Goal: Information Seeking & Learning: Learn about a topic

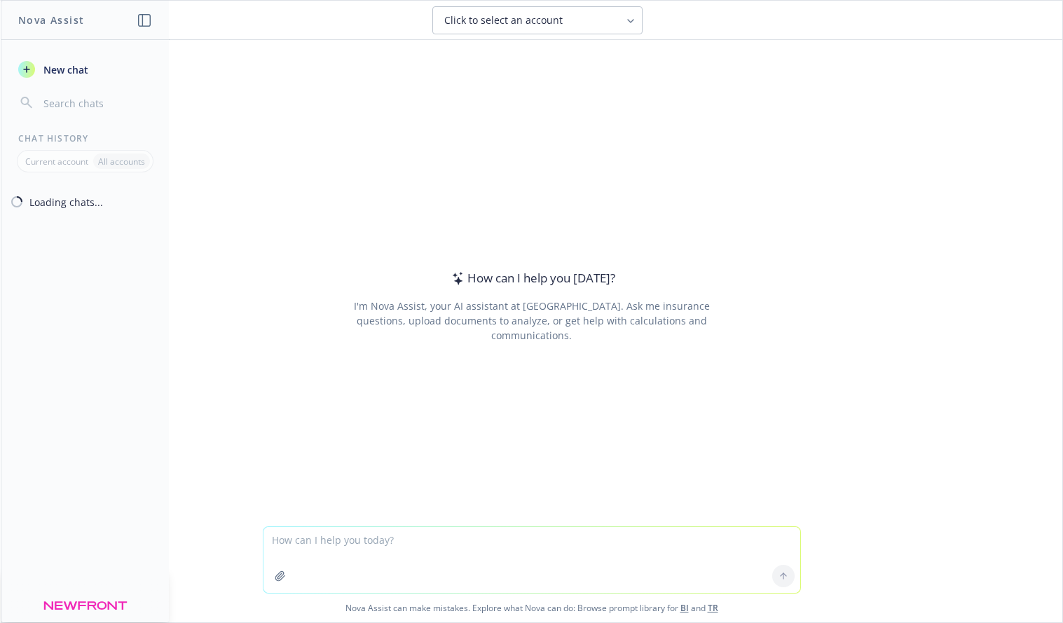
click at [340, 542] on textarea at bounding box center [531, 560] width 537 height 66
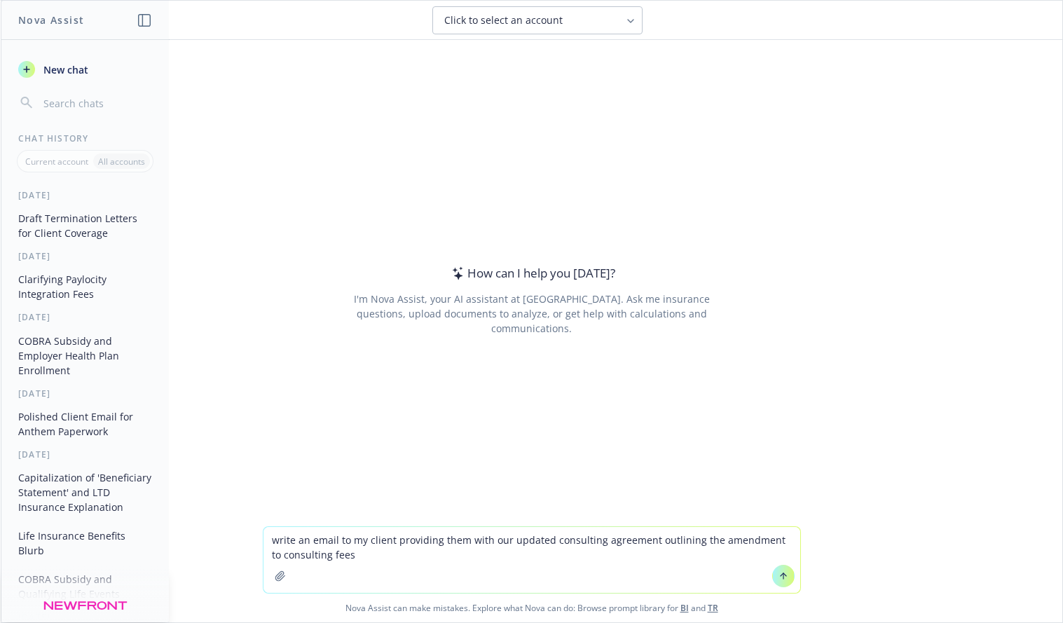
click at [371, 560] on textarea "write an email to my client providing them with our updated consulting agreemen…" at bounding box center [531, 560] width 537 height 66
click at [598, 553] on textarea "write an email to my client providing them with our updated consulting agreemen…" at bounding box center [531, 560] width 537 height 66
click at [731, 558] on textarea "write an email to my client providing them with our updated consulting agreemen…" at bounding box center [531, 560] width 537 height 66
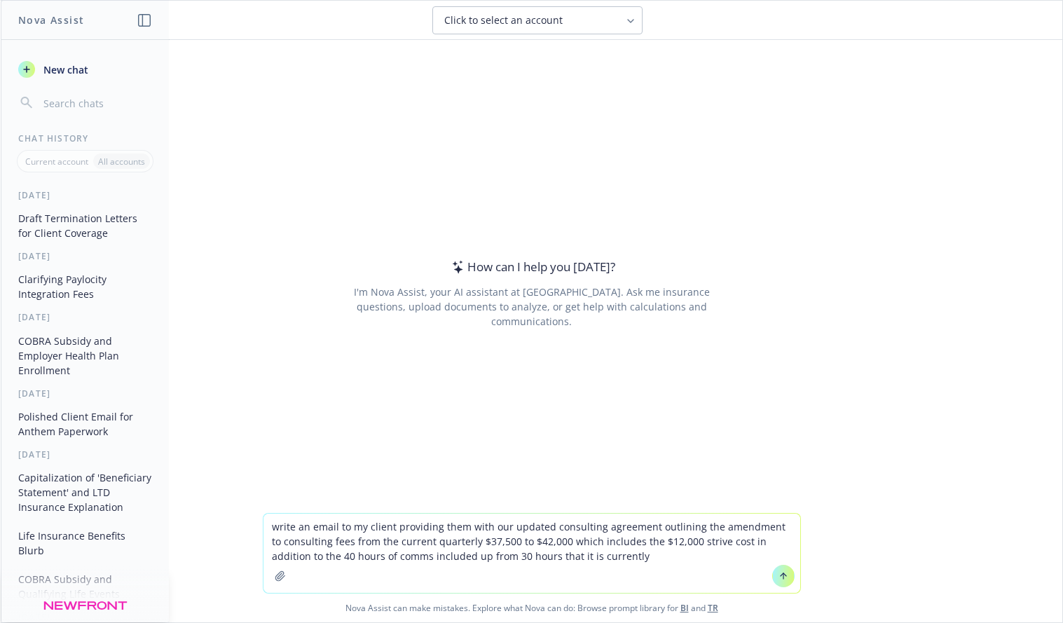
click at [537, 555] on textarea "write an email to my client providing them with our updated consulting agreemen…" at bounding box center [531, 552] width 537 height 79
type textarea "write an email to my client providing them with our updated consulting agreemen…"
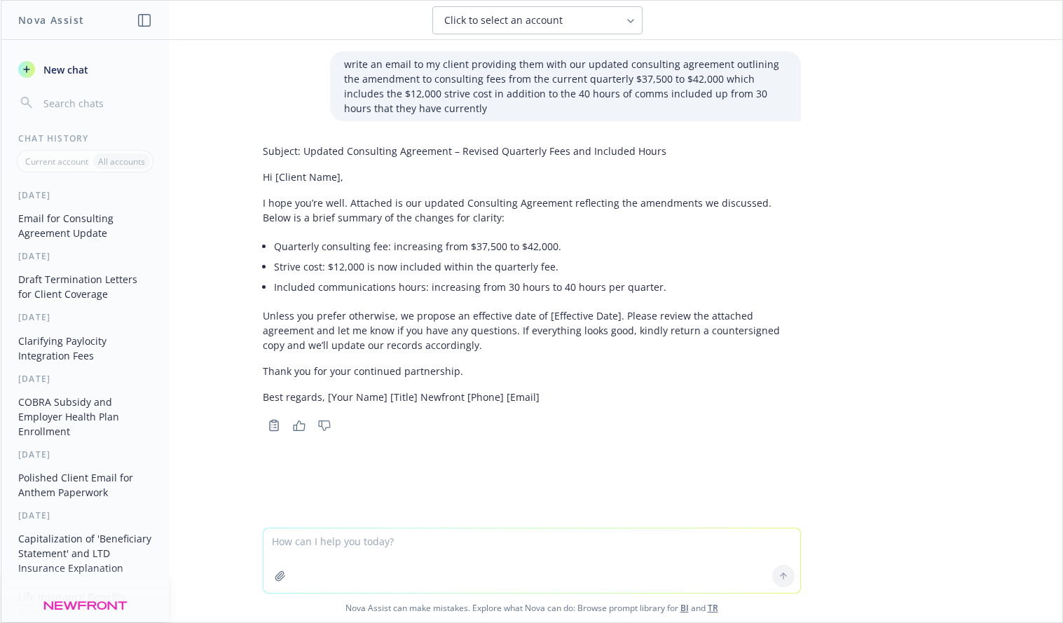
click at [481, 256] on li "Strive cost: $12,000 is now included within the quarterly fee." at bounding box center [537, 266] width 527 height 20
click at [415, 565] on textarea at bounding box center [531, 560] width 537 height 64
type textarea "the effective date is 1/1/2026"
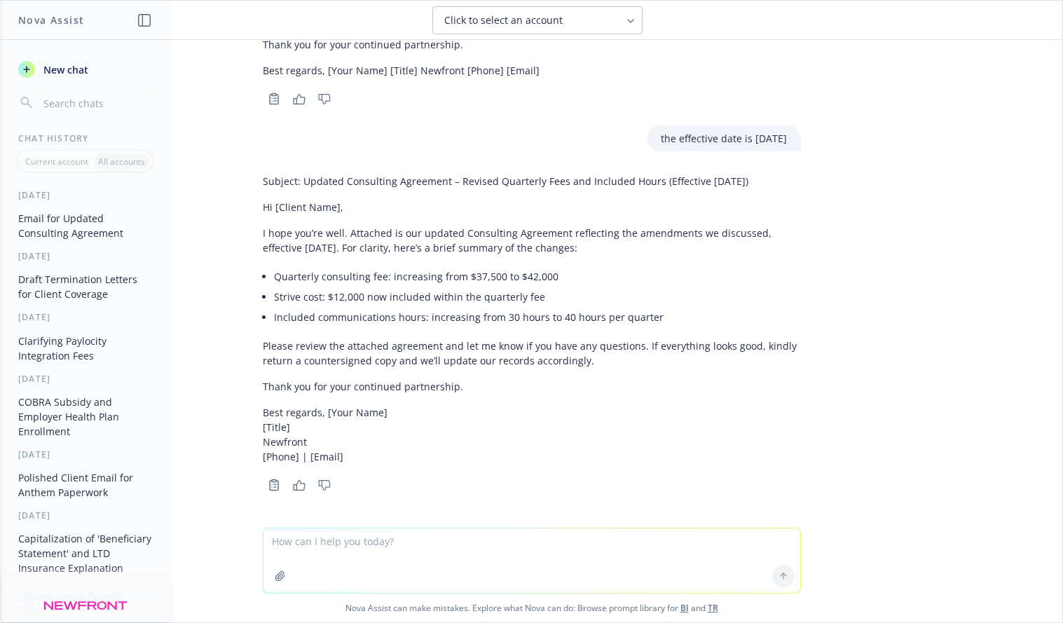
scroll to position [327, 0]
click at [443, 560] on textarea at bounding box center [531, 560] width 537 height 64
click at [347, 553] on textarea at bounding box center [531, 560] width 537 height 64
type textarea "it is effective 1/1/26-12/31/26"
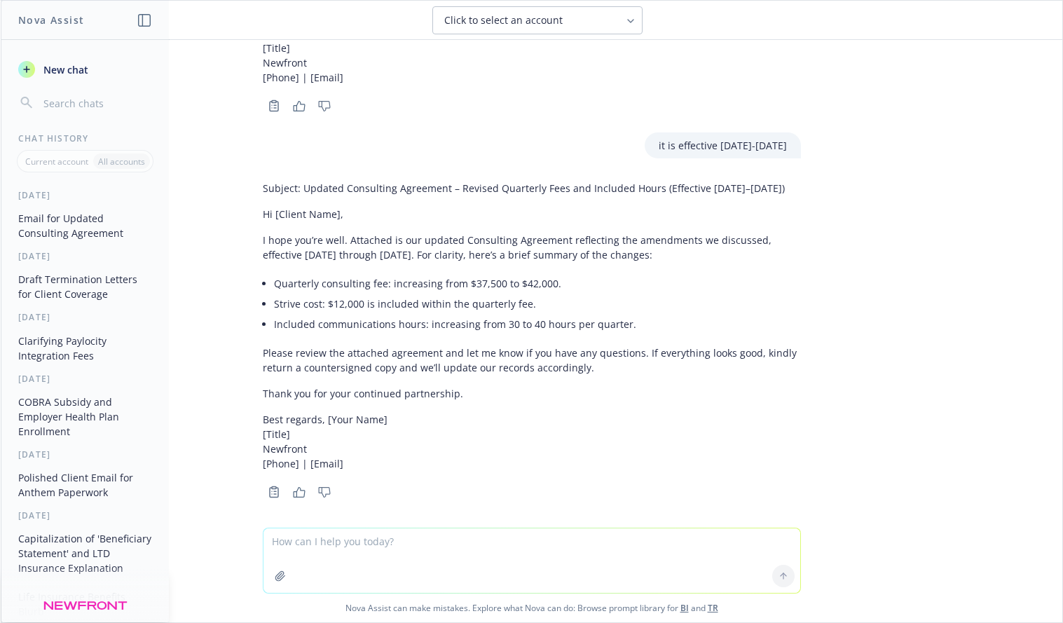
scroll to position [713, 0]
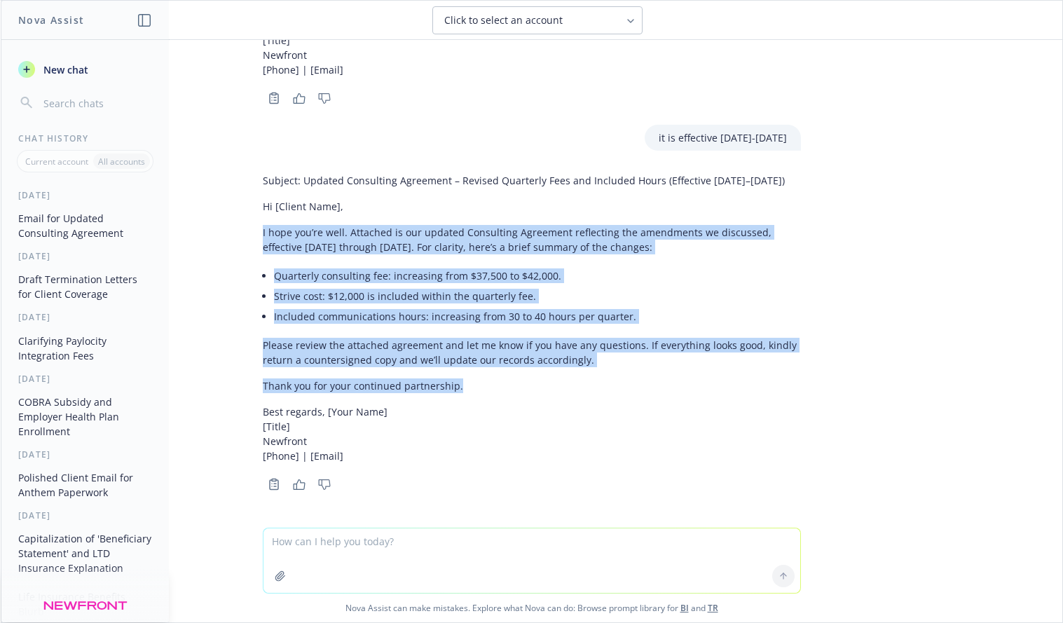
drag, startPoint x: 249, startPoint y: 232, endPoint x: 463, endPoint y: 380, distance: 260.2
click at [463, 380] on div "Subject: Updated Consulting Agreement – Revised Quarterly Fees and Included Hou…" at bounding box center [531, 330] width 560 height 326
copy div "I hope you’re well. Attached is our updated Consulting Agreement reflecting the…"
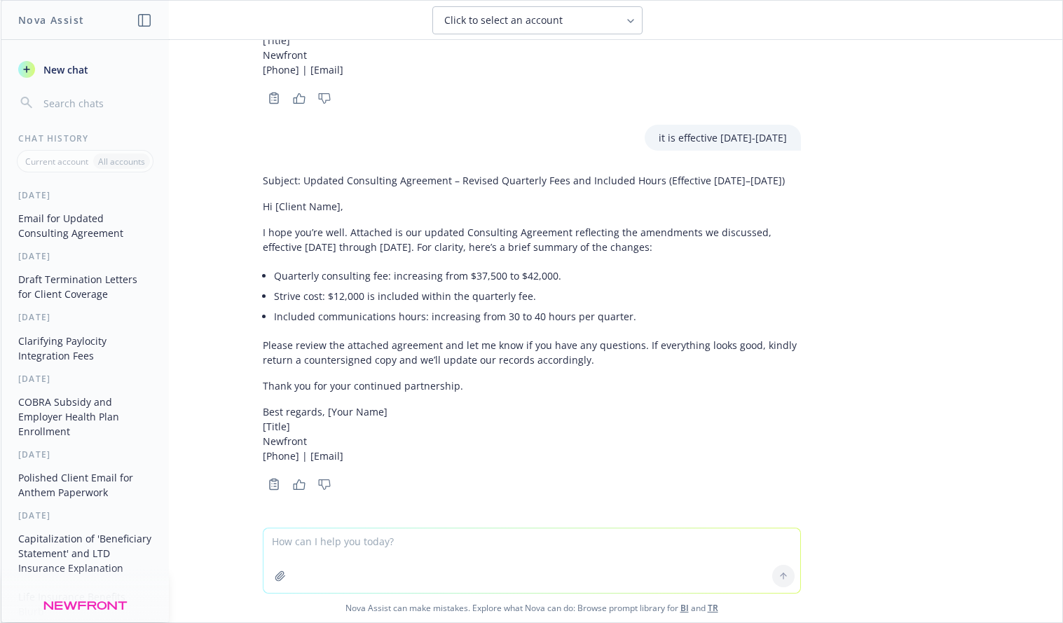
click at [355, 548] on textarea at bounding box center [531, 560] width 537 height 64
click at [339, 539] on textarea "the comms hour is for the en" at bounding box center [531, 560] width 537 height 66
click at [341, 539] on textarea "the comms hour is for the en" at bounding box center [531, 560] width 537 height 66
click at [354, 539] on textarea "the comms hours is for the en" at bounding box center [531, 560] width 537 height 66
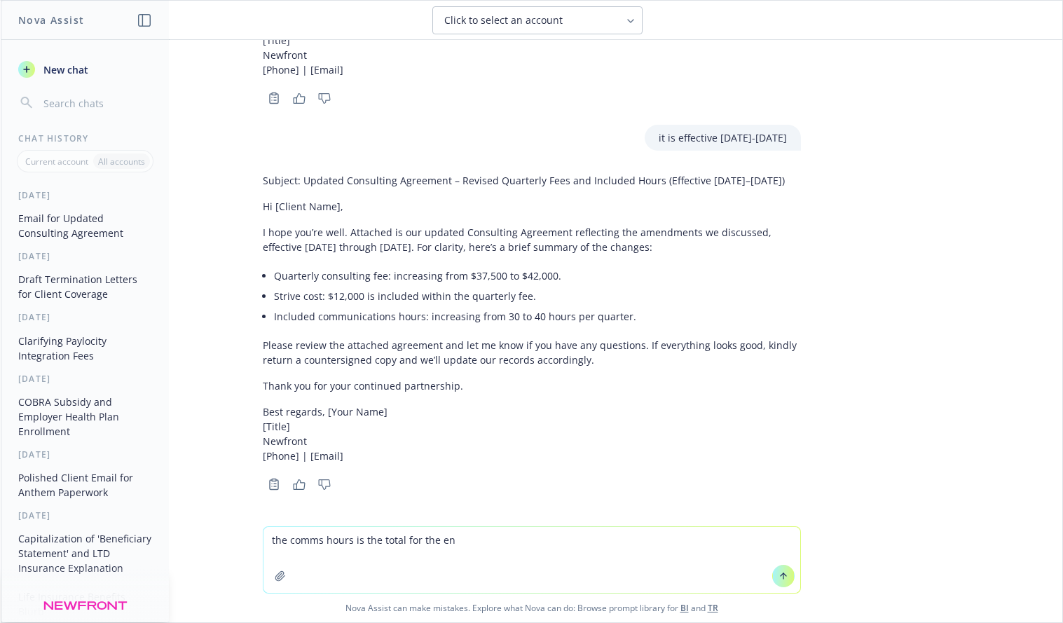
click at [461, 541] on textarea "the comms hours is the total for the en" at bounding box center [531, 560] width 537 height 66
type textarea "the comms hours is the total for the entire ye"
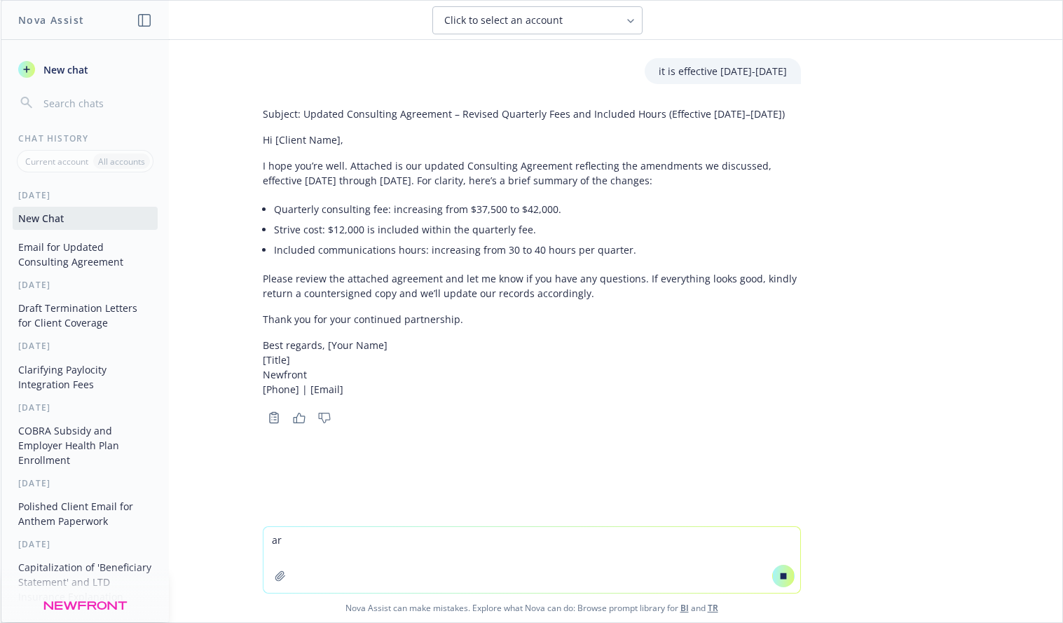
type textarea "ar t"
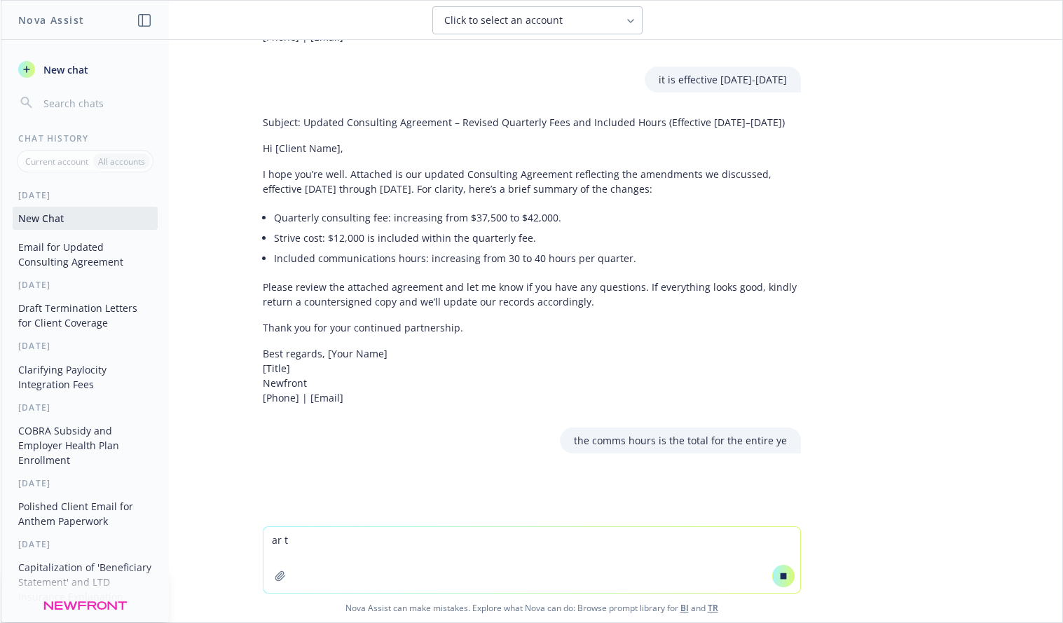
scroll to position [721, 0]
drag, startPoint x: 345, startPoint y: 527, endPoint x: 230, endPoint y: 520, distance: 115.0
click at [230, 520] on div "write an email to my client providing them with our updated consulting agreemen…" at bounding box center [531, 331] width 1061 height 582
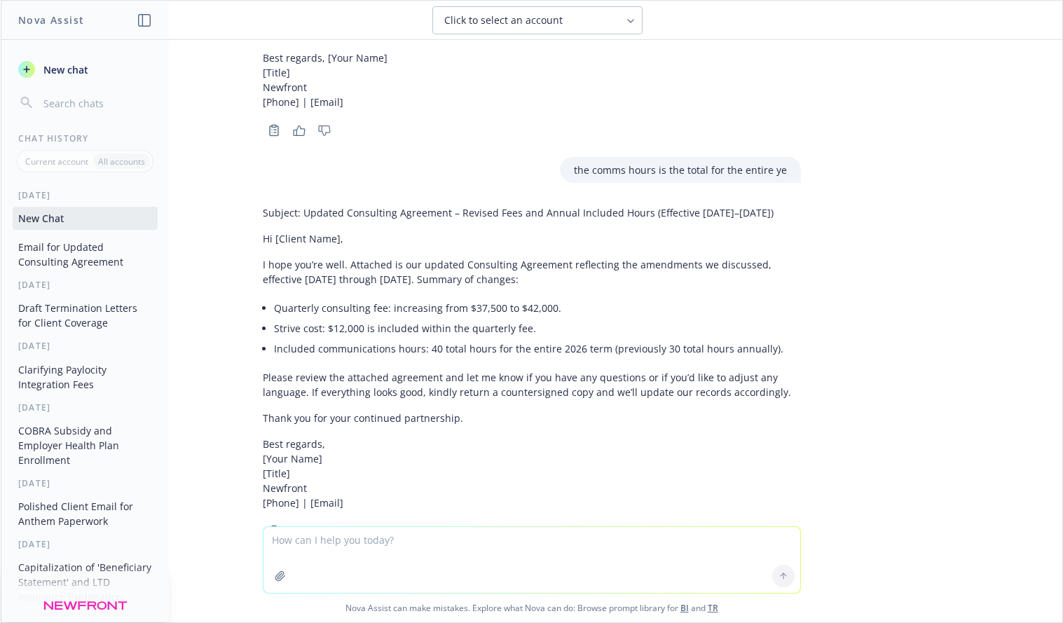
scroll to position [1115, 0]
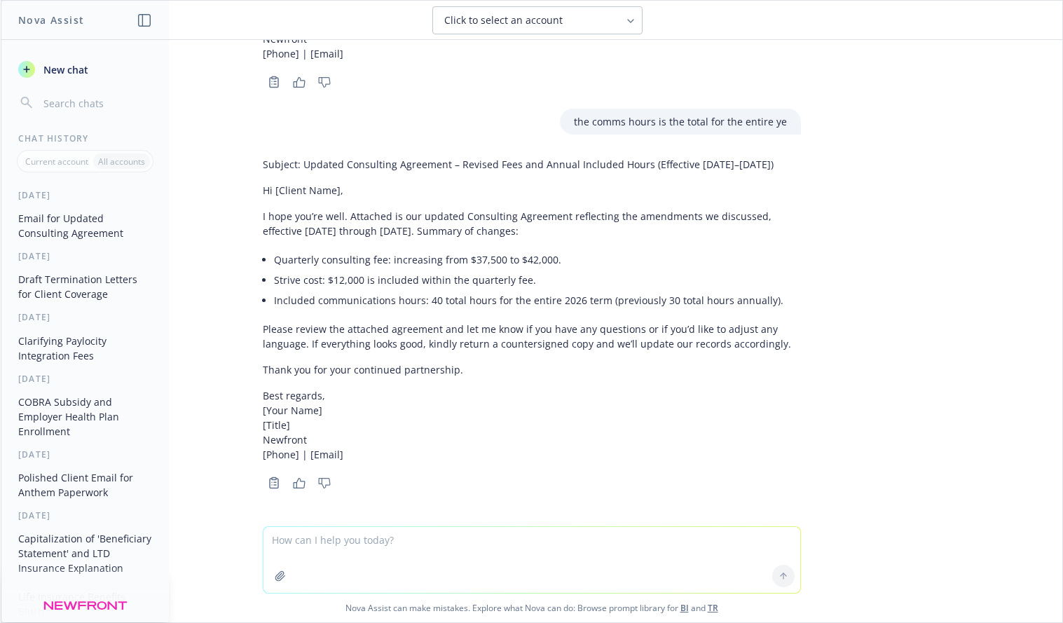
click at [527, 299] on li "Included communications hours: 40 total hours for the entire 2026 term (previou…" at bounding box center [537, 300] width 527 height 20
drag, startPoint x: 417, startPoint y: 300, endPoint x: 771, endPoint y: 296, distance: 354.5
click at [771, 296] on li "Included communications hours: 40 total hours for the entire 2026 term (previou…" at bounding box center [537, 300] width 527 height 20
copy li "40 total hours for the entire 2026 term (previously 30 total hours annually)."
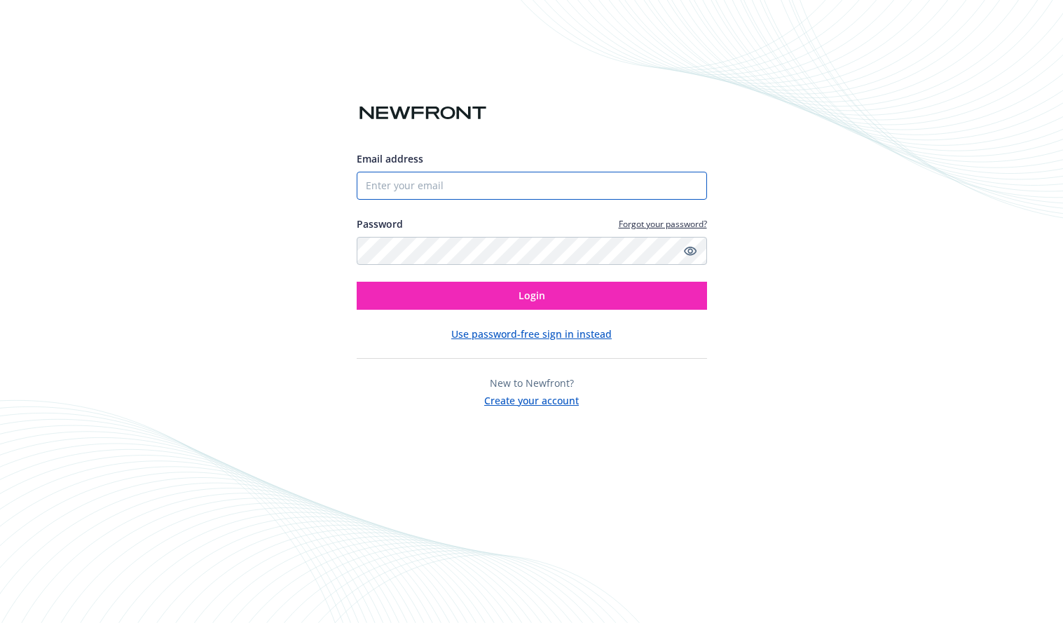
click at [473, 172] on input "Email address" at bounding box center [532, 186] width 350 height 28
type input "[PERSON_NAME][EMAIL_ADDRESS][PERSON_NAME][DOMAIN_NAME]"
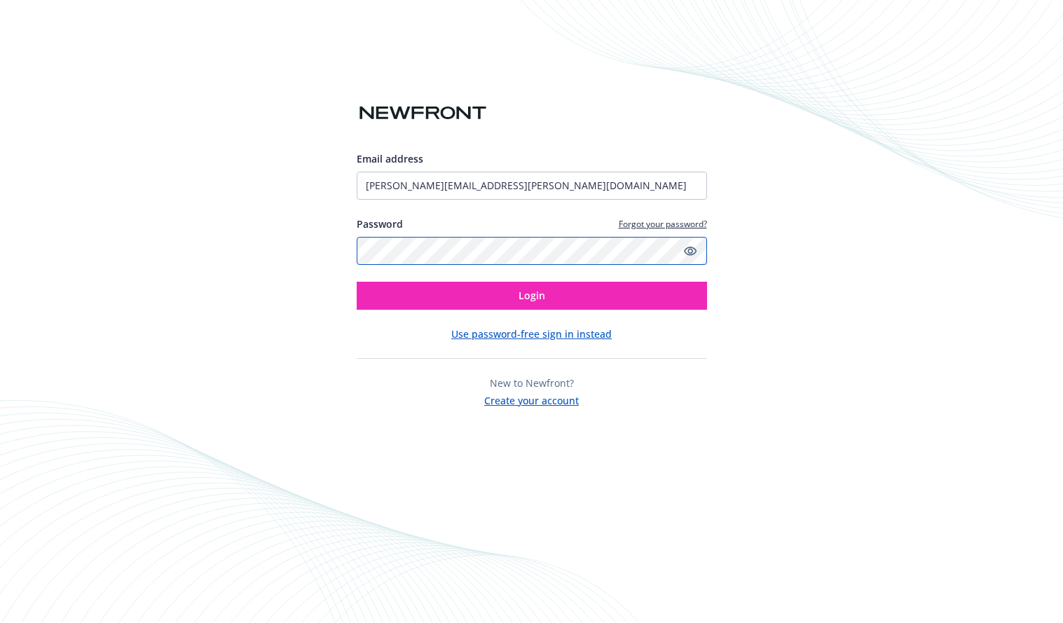
click at [357, 282] on button "Login" at bounding box center [532, 296] width 350 height 28
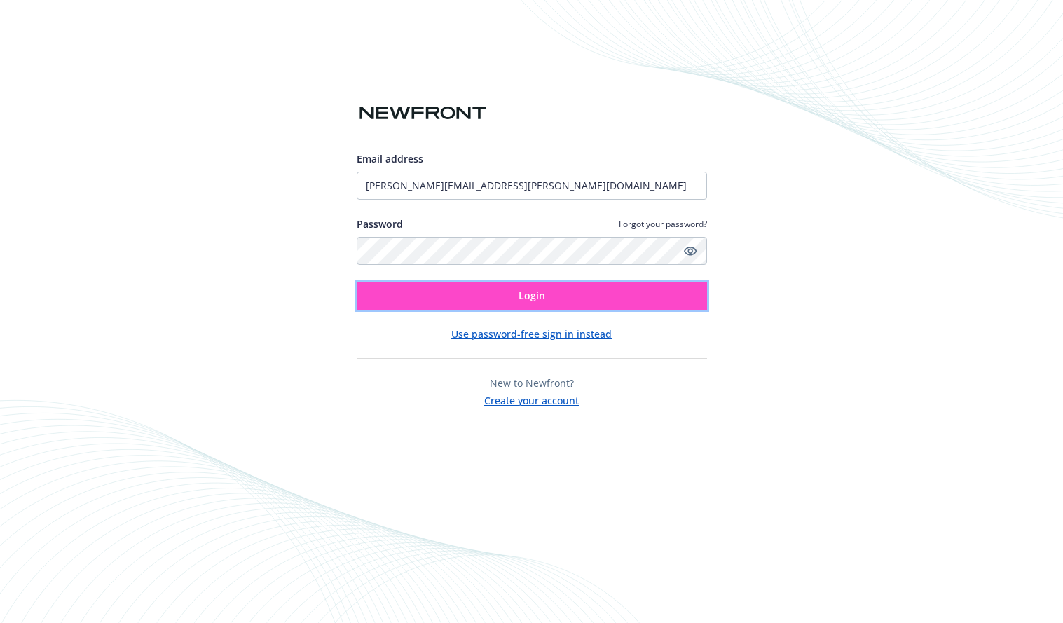
click at [451, 297] on button "Login" at bounding box center [532, 296] width 350 height 28
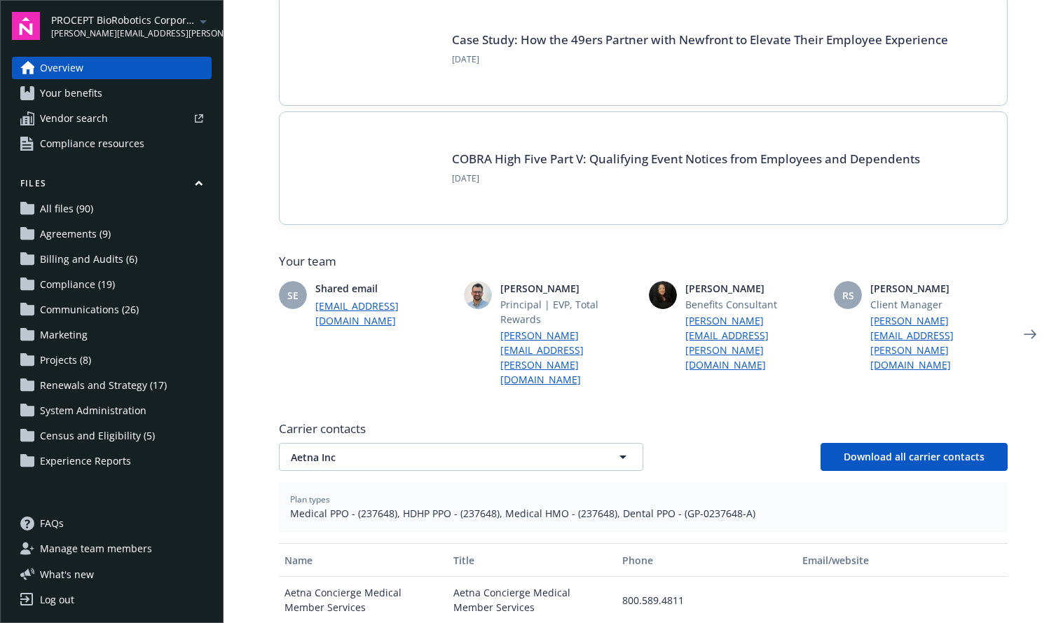
scroll to position [175, 0]
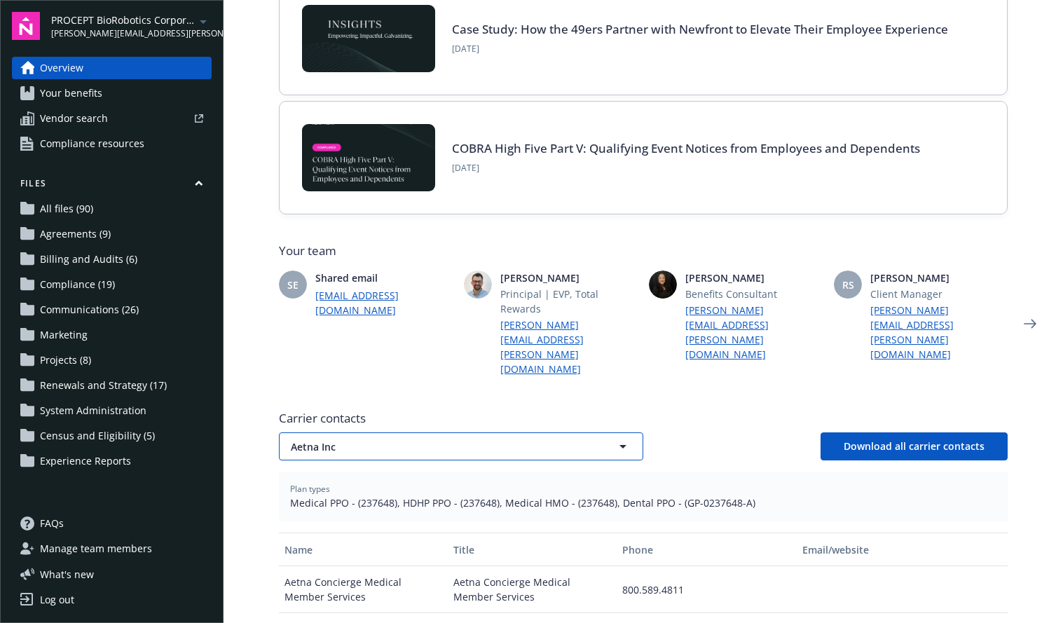
click at [518, 439] on span "Aetna Inc" at bounding box center [436, 446] width 291 height 15
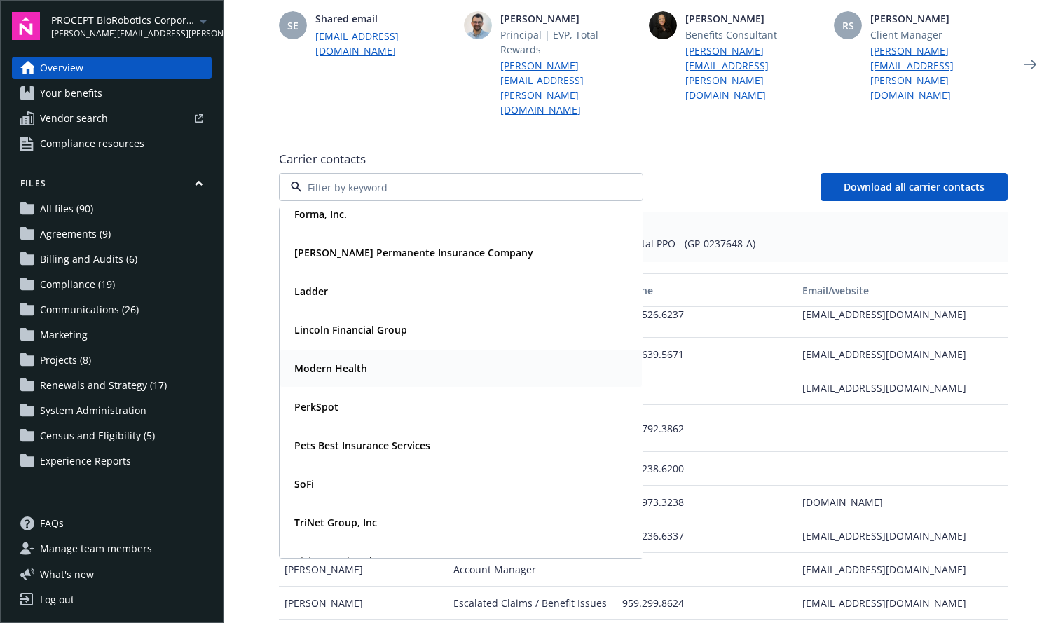
scroll to position [112, 0]
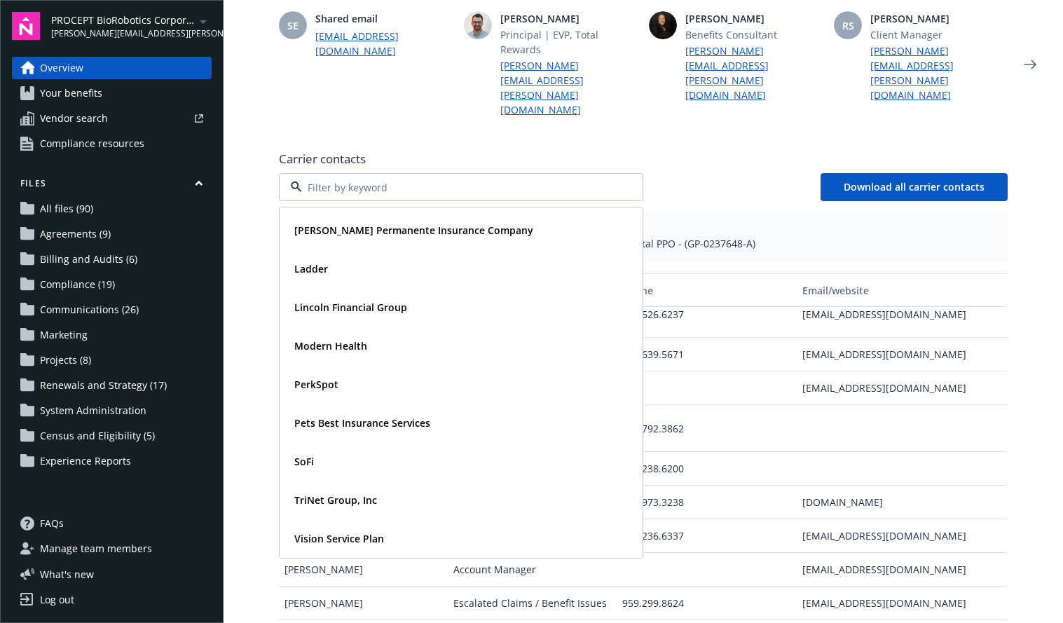
click at [53, 95] on span "Your benefits" at bounding box center [71, 93] width 62 height 22
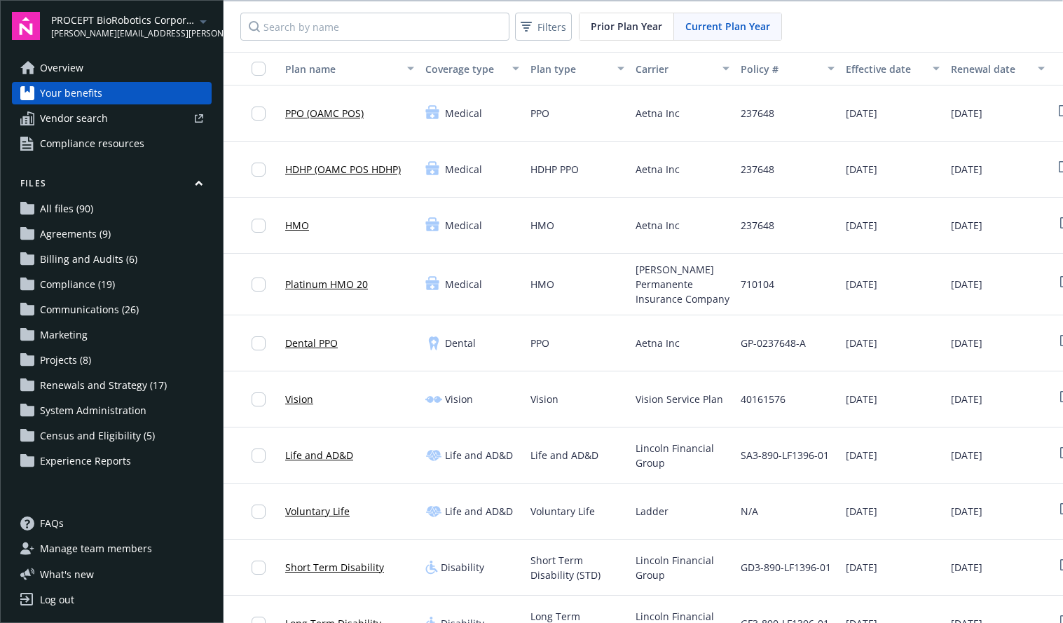
click at [318, 339] on link "Dental PPO" at bounding box center [311, 343] width 53 height 15
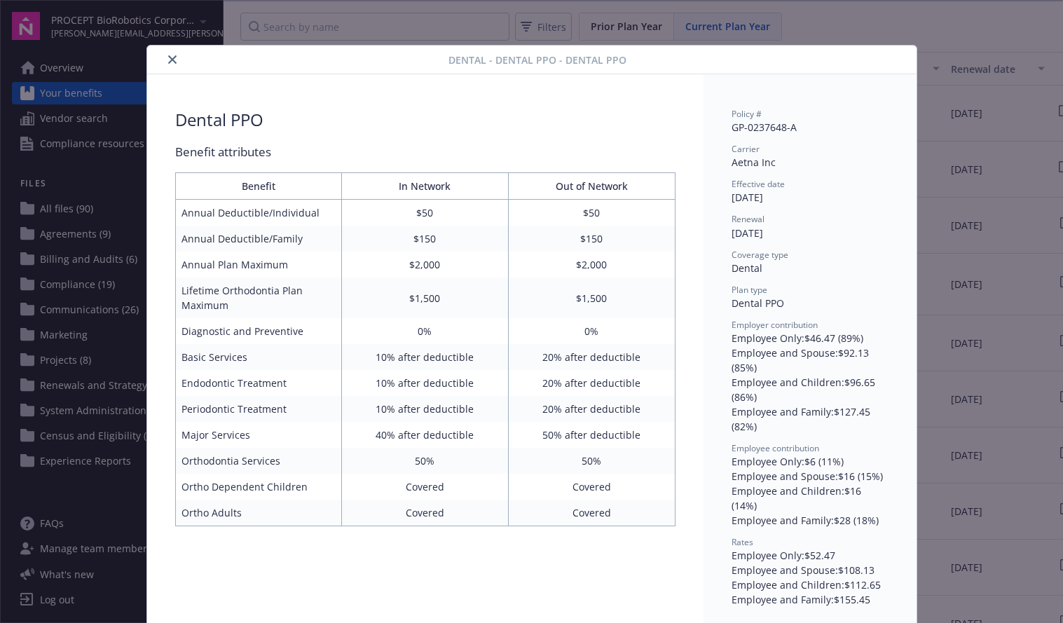
click at [164, 60] on button "close" at bounding box center [172, 59] width 17 height 17
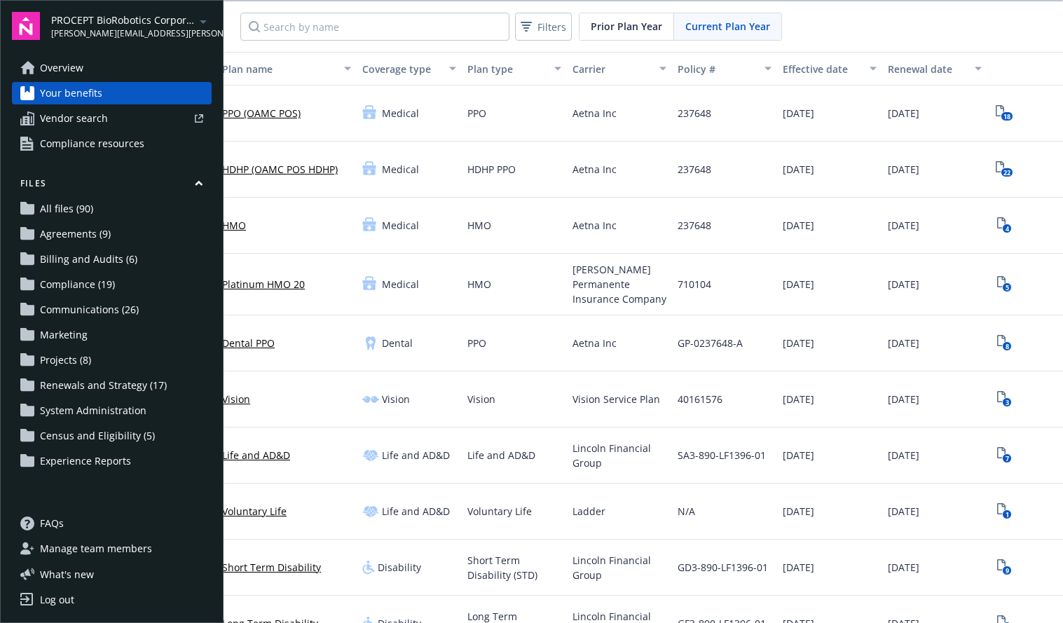
scroll to position [0, 113]
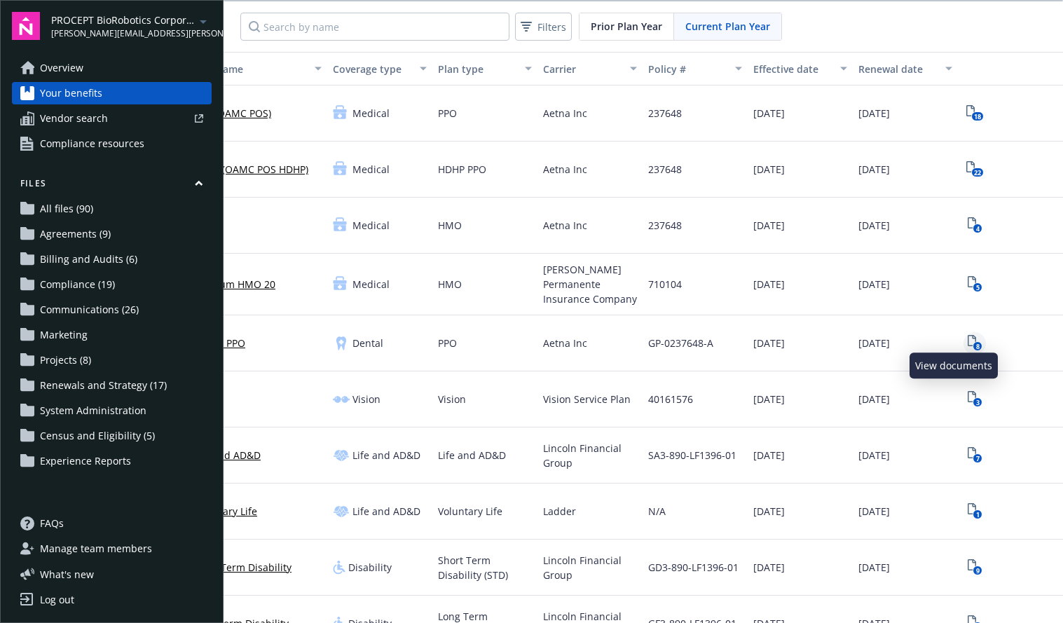
click at [975, 342] on text "8" at bounding box center [977, 346] width 4 height 9
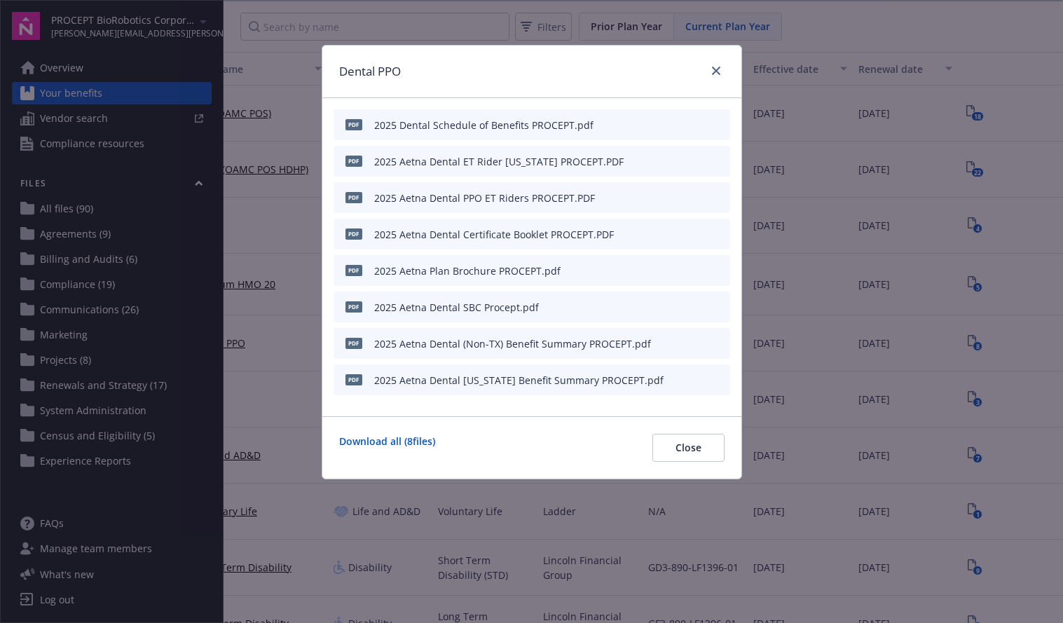
click at [718, 123] on icon "preview file" at bounding box center [716, 124] width 13 height 10
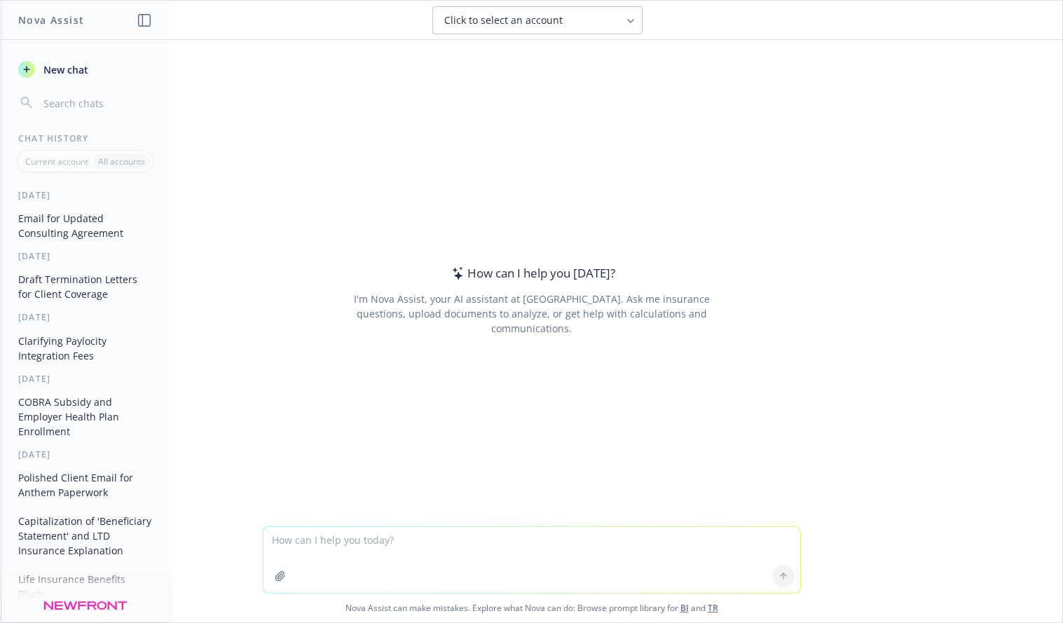
click at [275, 574] on icon "button" at bounding box center [280, 575] width 11 height 11
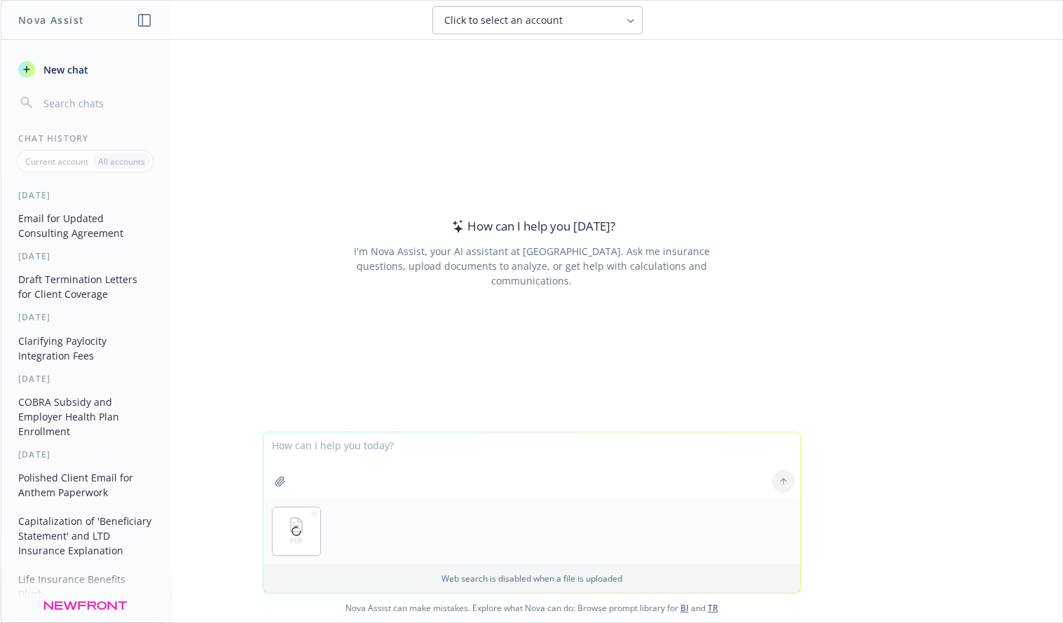
click at [275, 483] on icon "button" at bounding box center [279, 480] width 9 height 9
click at [379, 460] on textarea at bounding box center [531, 465] width 537 height 66
click at [402, 443] on textarea "Can you check if the benefits between these two documents match?" at bounding box center [531, 465] width 537 height 66
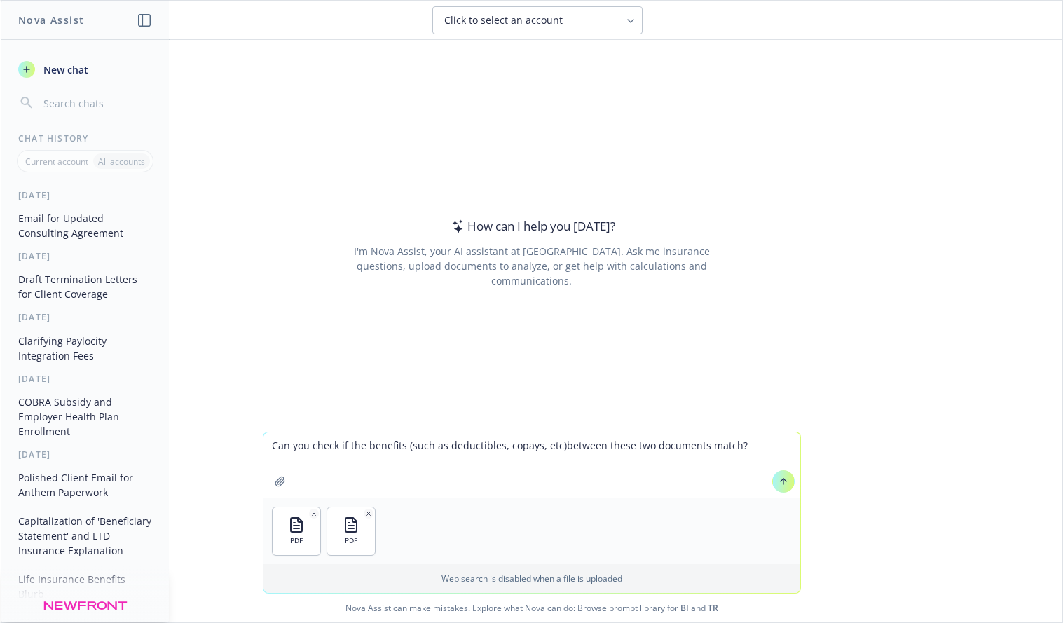
type textarea "Can you check if the benefits (such as deductibles, copays, etc) between these …"
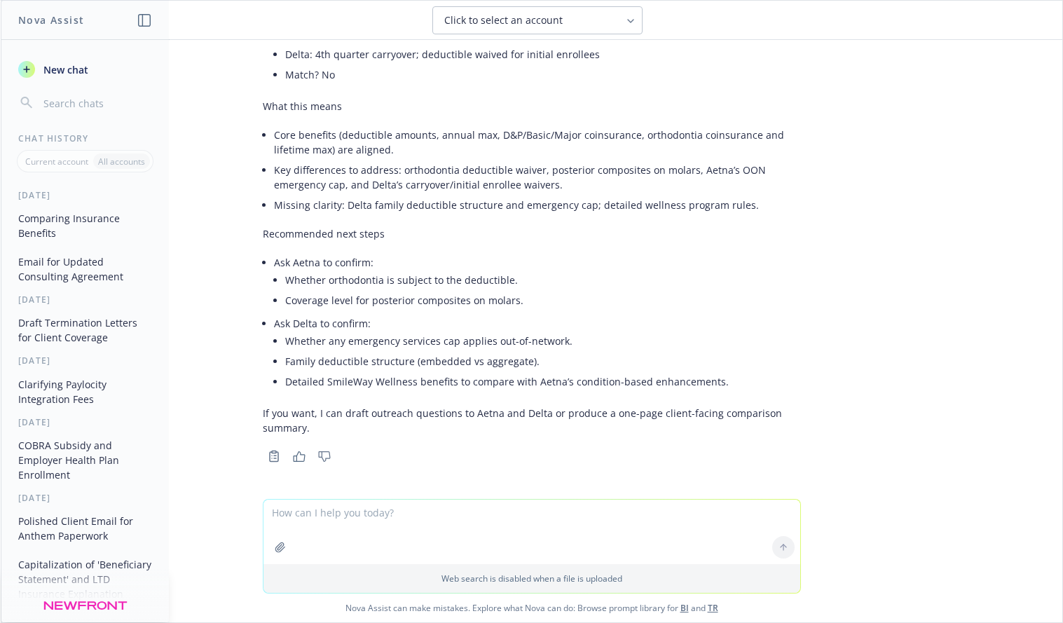
scroll to position [1287, 0]
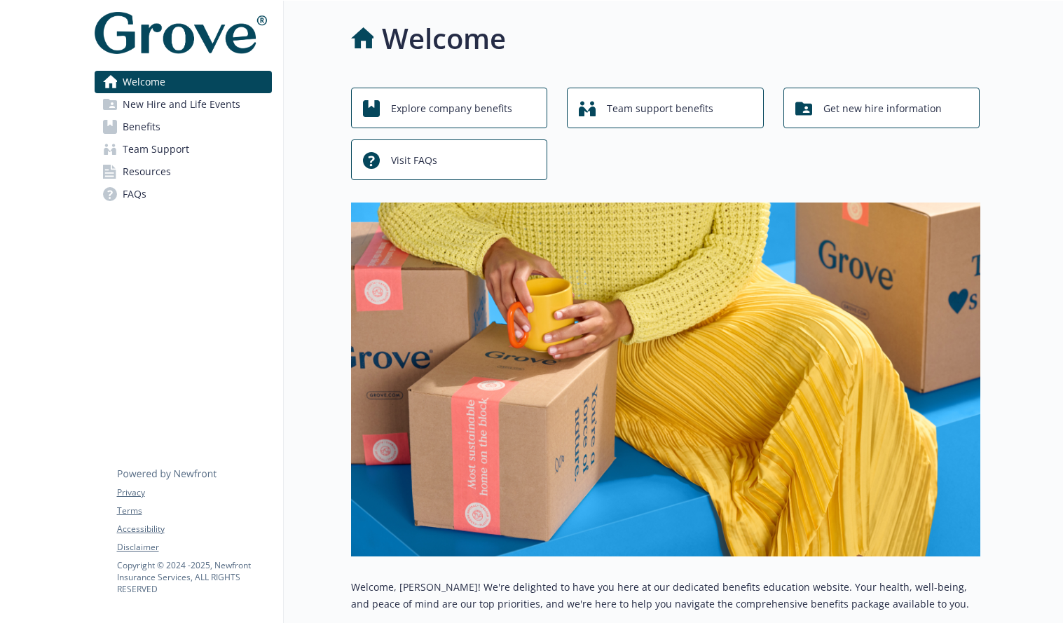
click at [118, 137] on link "Benefits" at bounding box center [183, 127] width 177 height 22
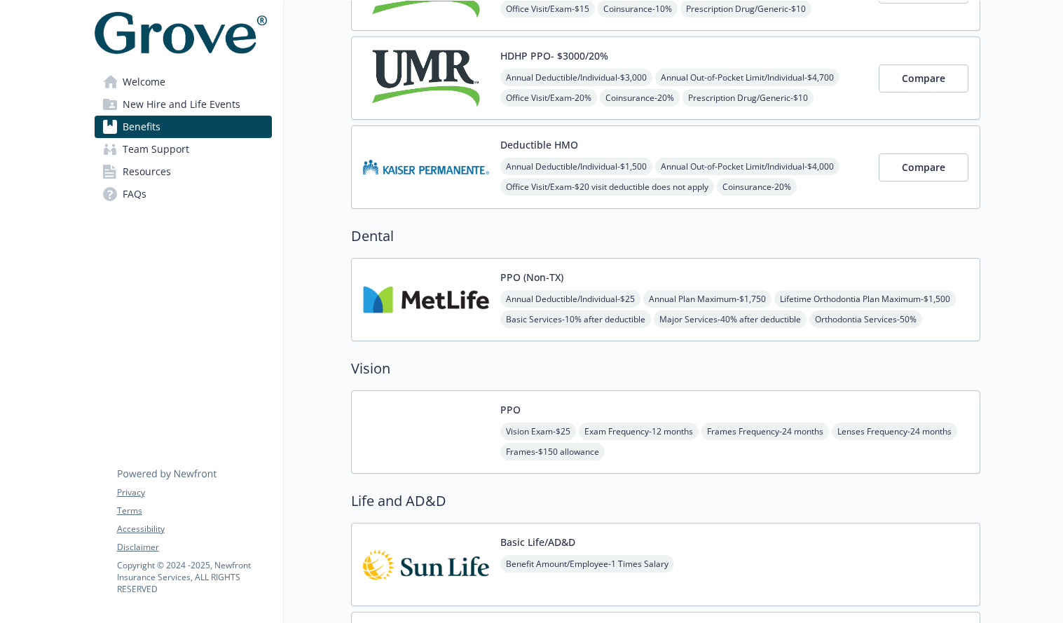
scroll to position [480, 0]
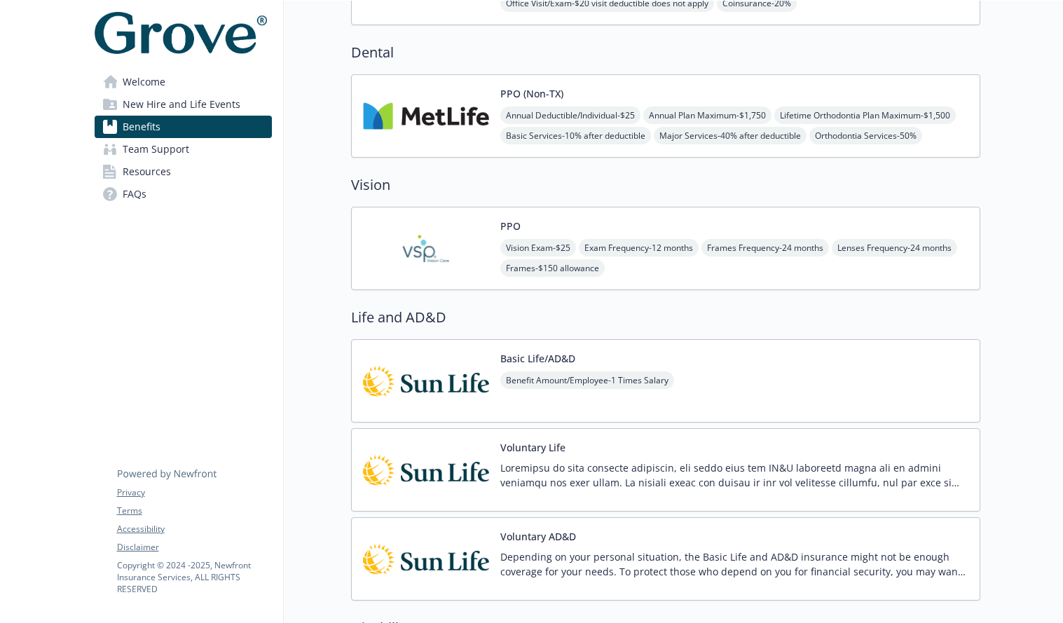
click at [176, 163] on link "Resources" at bounding box center [183, 171] width 177 height 22
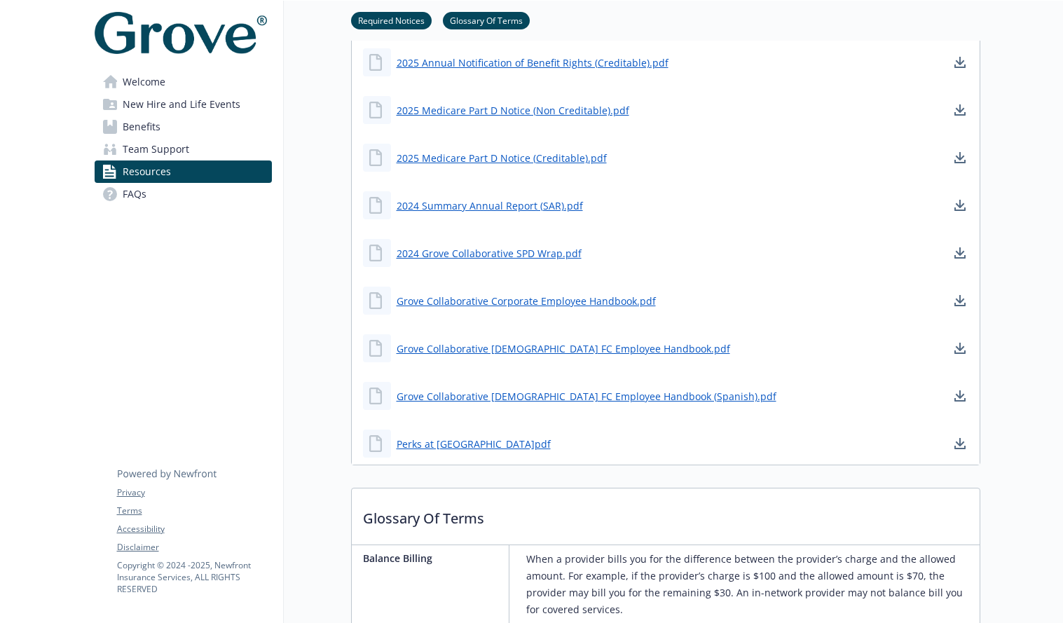
scroll to position [1063, 0]
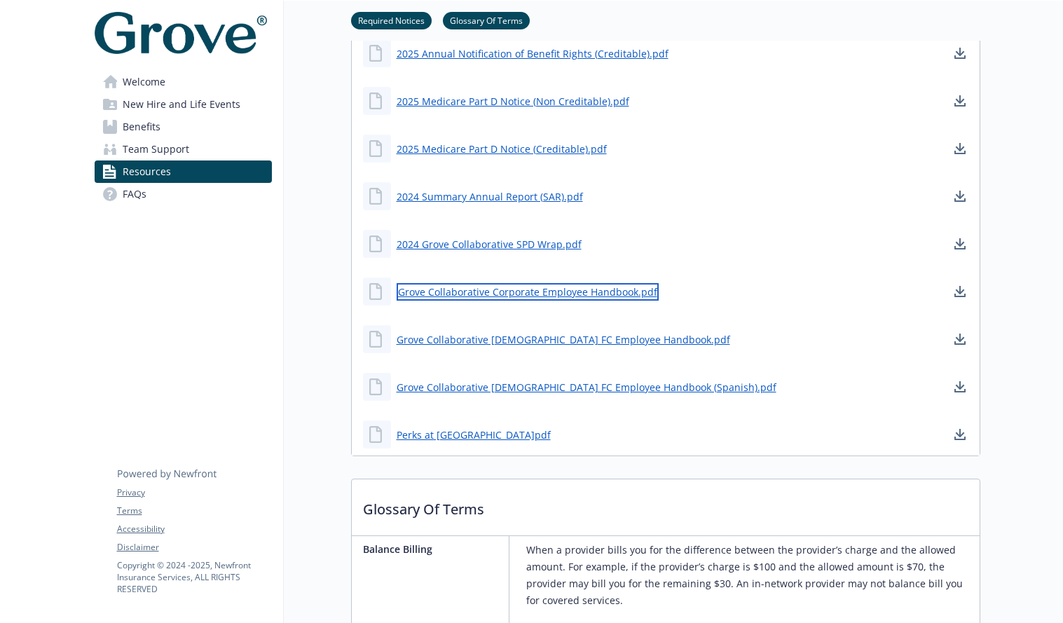
click at [576, 293] on link "Grove Collaborative Corporate Employee Handbook.pdf" at bounding box center [527, 292] width 262 height 18
